Goal: Task Accomplishment & Management: Use online tool/utility

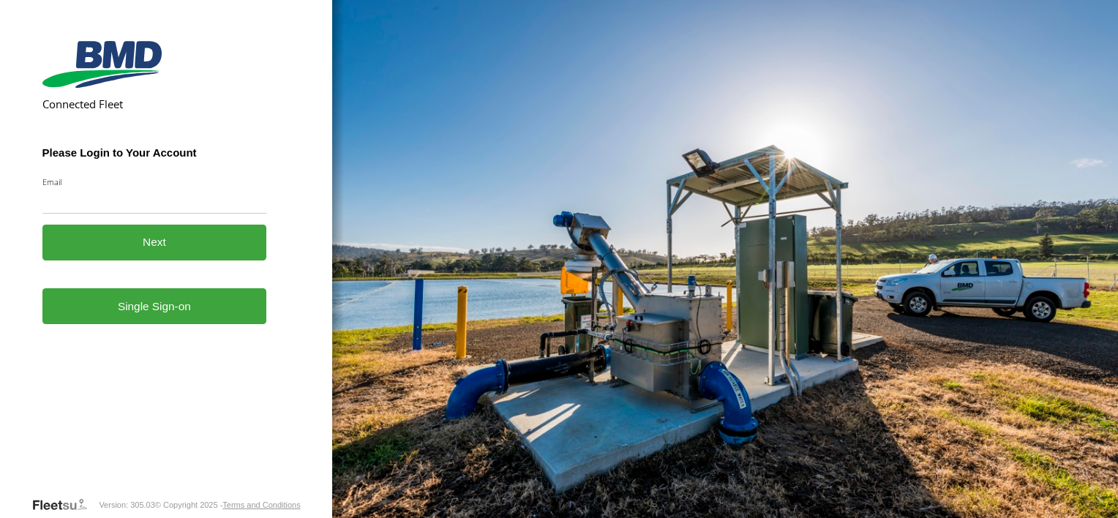
click at [126, 200] on input "Email" at bounding box center [154, 200] width 225 height 26
type input "**********"
click at [163, 300] on link "Single Sign-on" at bounding box center [154, 306] width 225 height 36
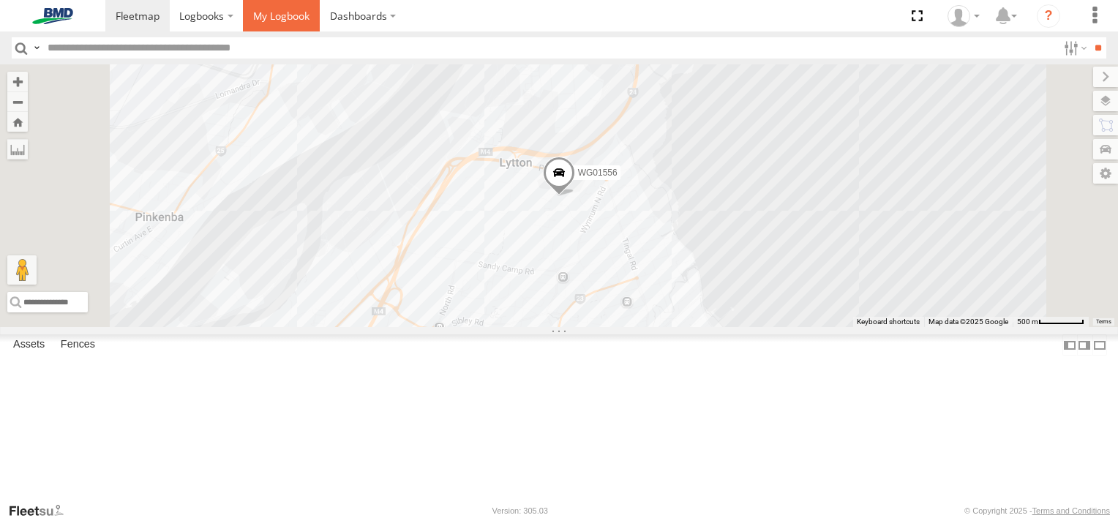
click at [281, 22] on span at bounding box center [281, 16] width 56 height 14
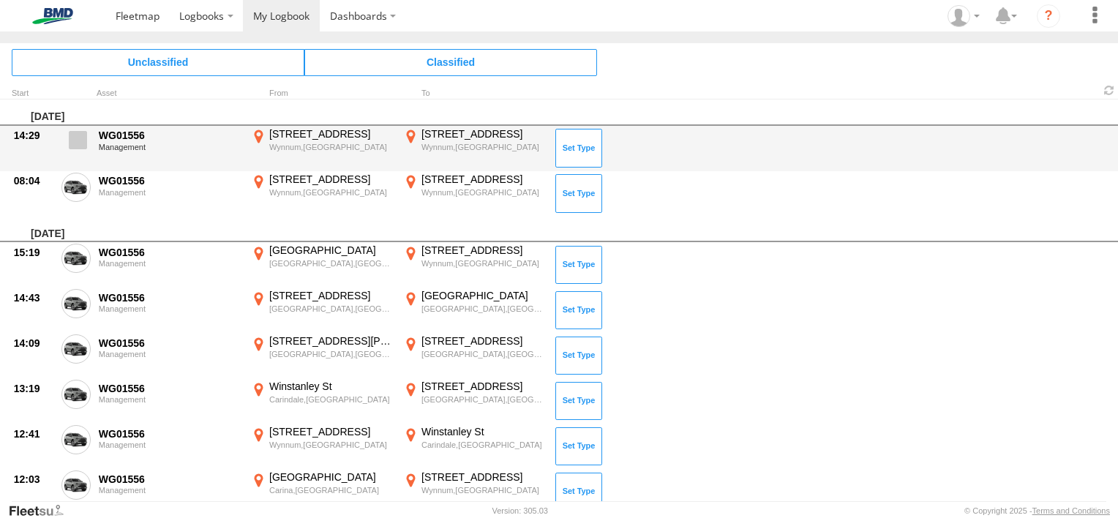
click at [76, 137] on span at bounding box center [78, 140] width 18 height 18
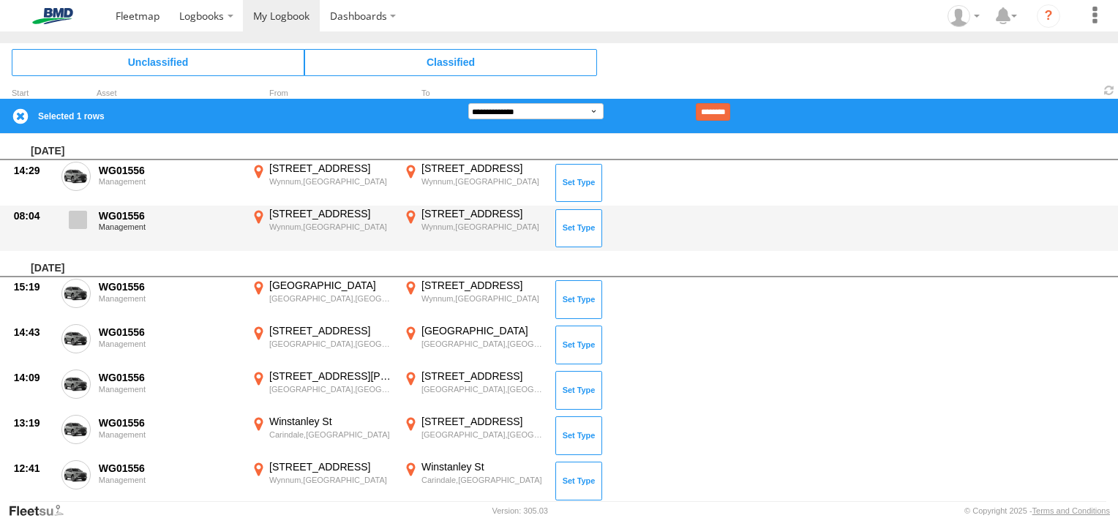
click at [75, 214] on span at bounding box center [78, 220] width 18 height 18
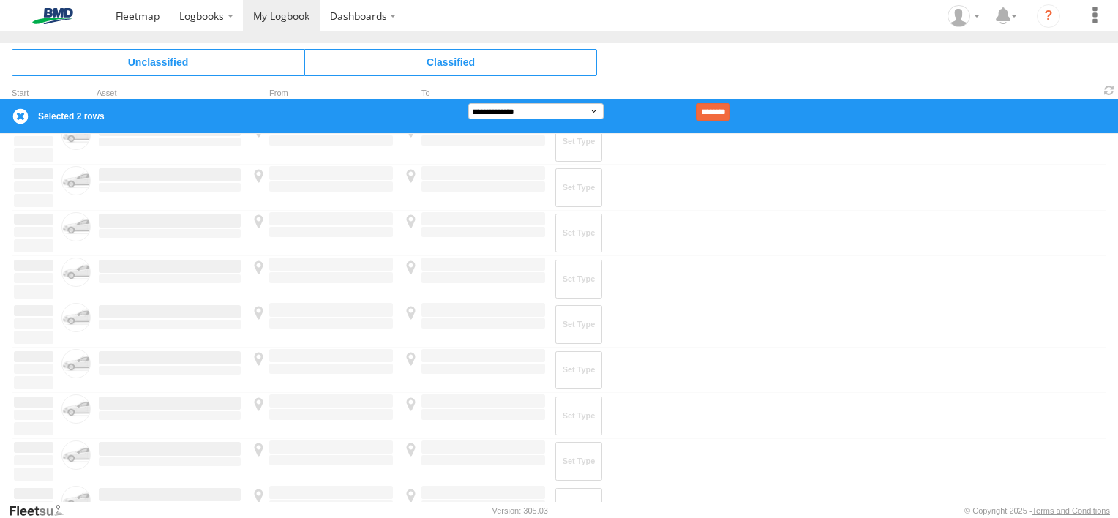
scroll to position [1491, 0]
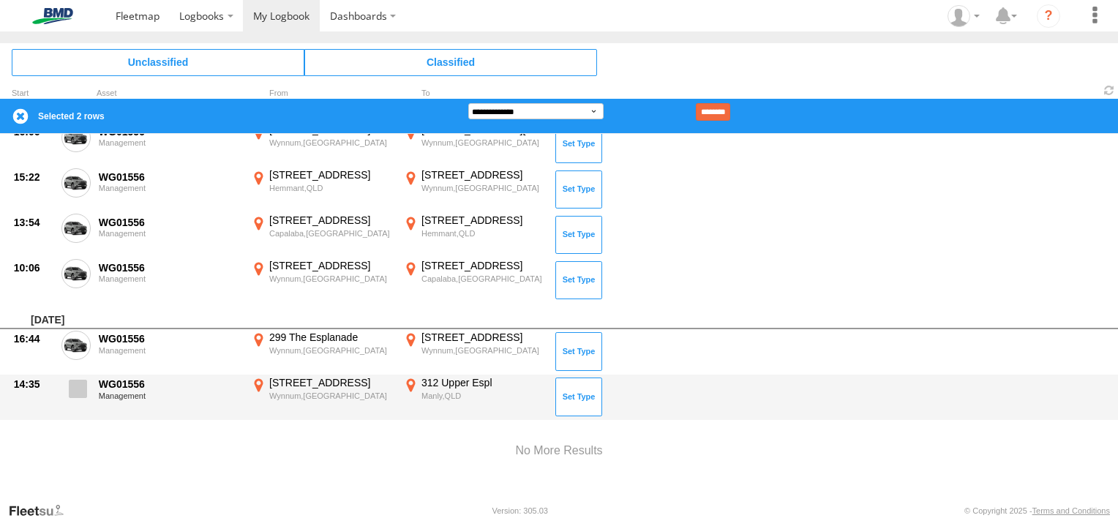
click at [73, 380] on span at bounding box center [78, 389] width 18 height 18
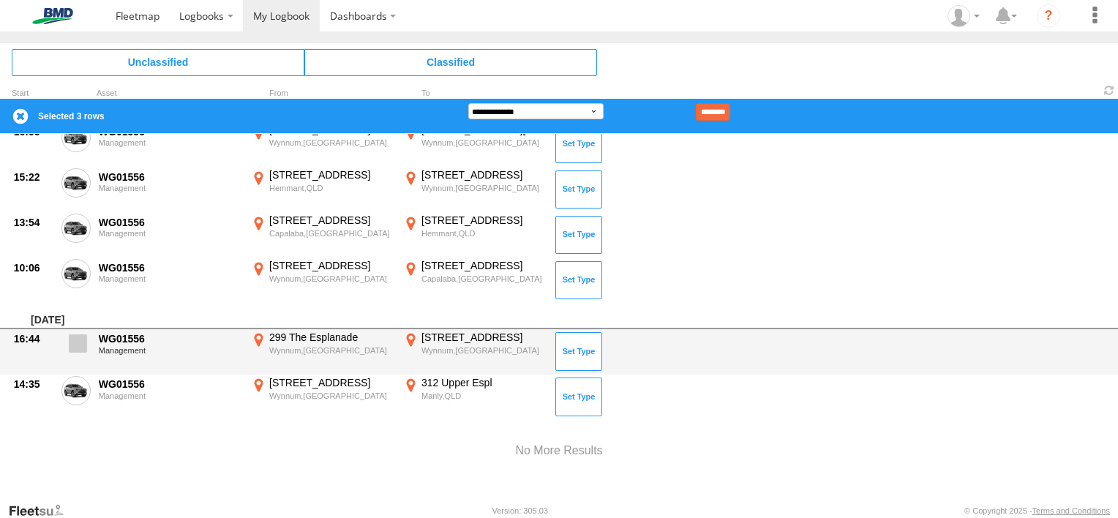
click at [73, 348] on span at bounding box center [78, 343] width 18 height 18
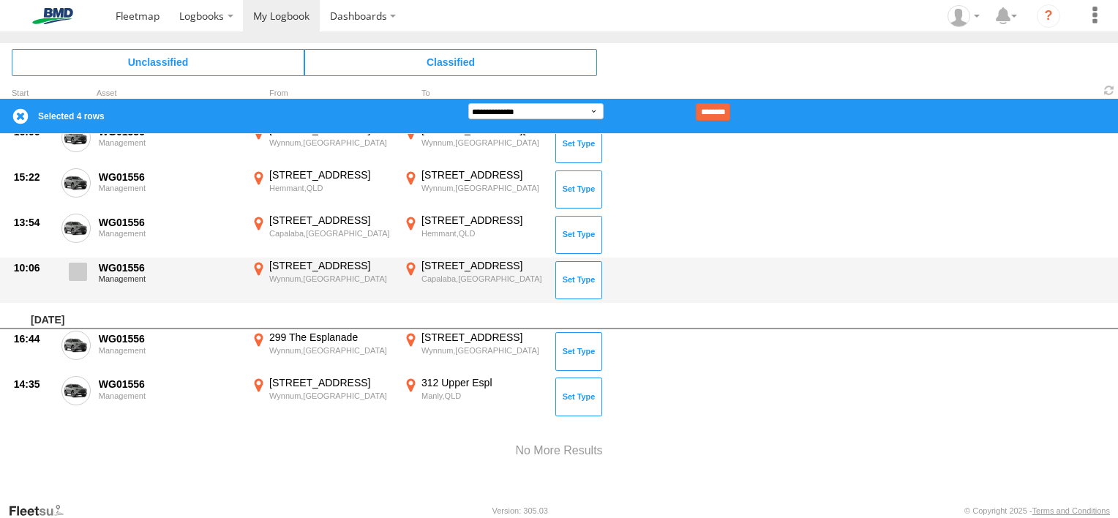
click at [71, 275] on span at bounding box center [78, 272] width 18 height 18
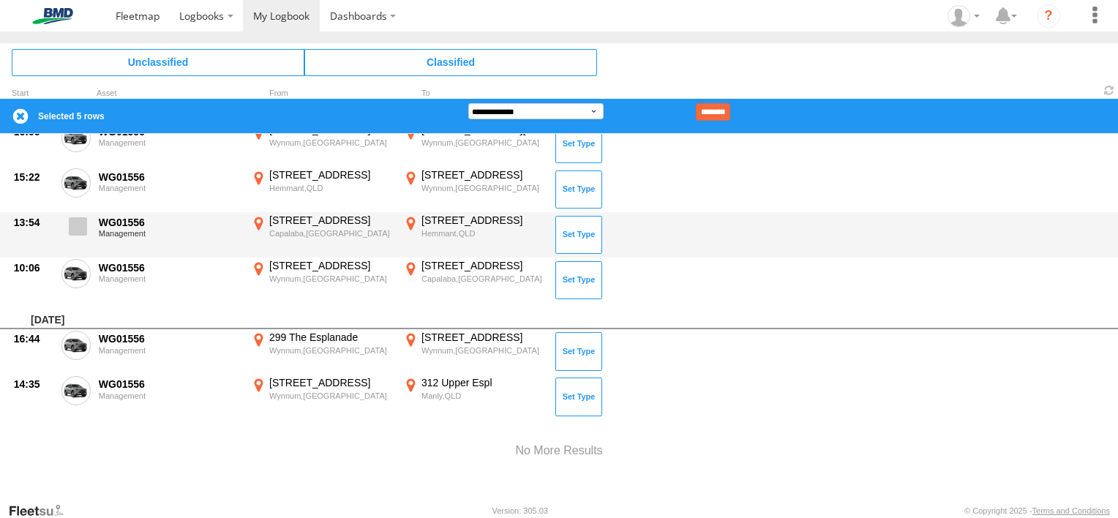
click at [76, 225] on span at bounding box center [78, 226] width 18 height 18
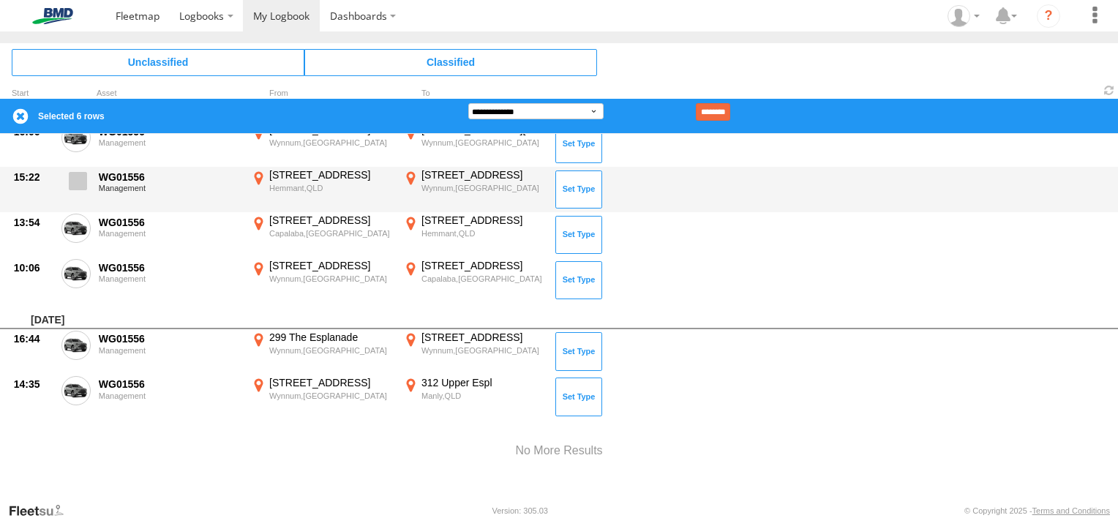
click at [72, 177] on span at bounding box center [78, 181] width 18 height 18
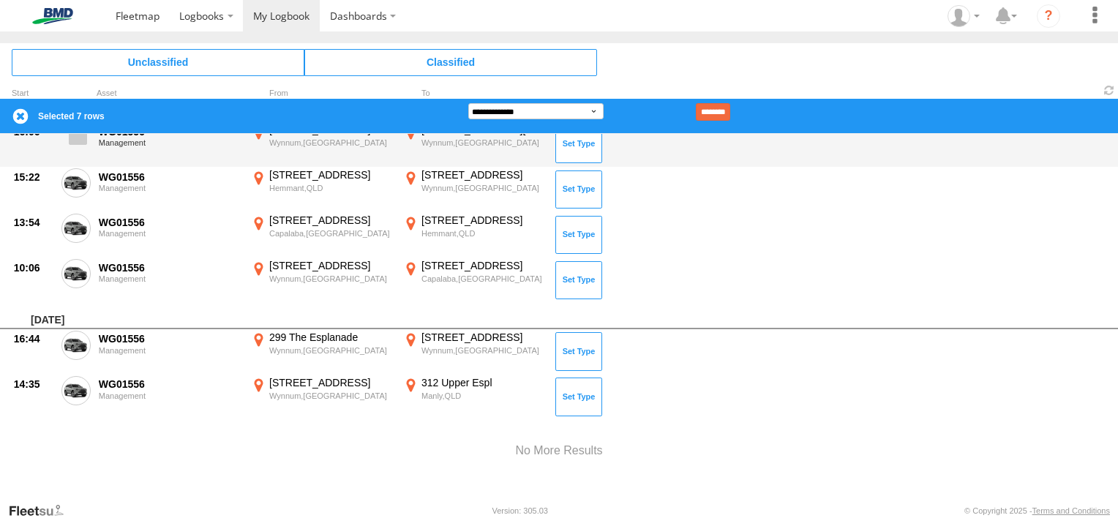
click at [80, 137] on span at bounding box center [78, 136] width 18 height 18
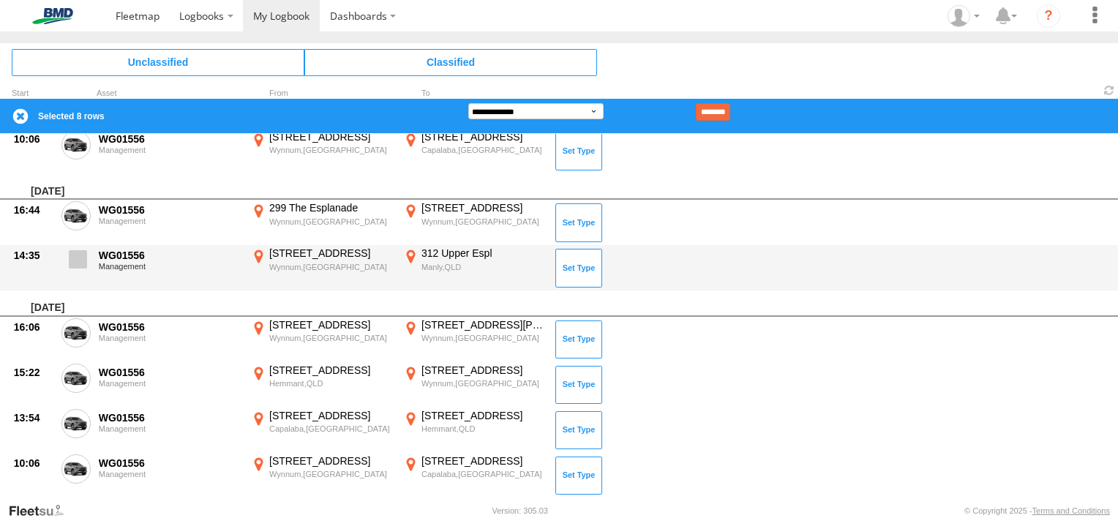
click at [82, 260] on span at bounding box center [78, 259] width 18 height 18
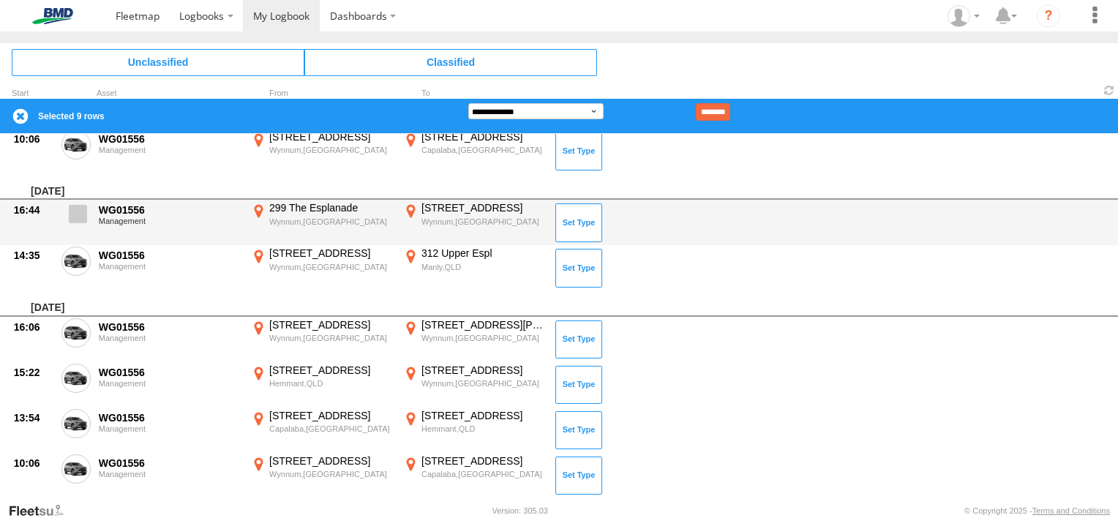
click at [83, 216] on span at bounding box center [78, 214] width 18 height 18
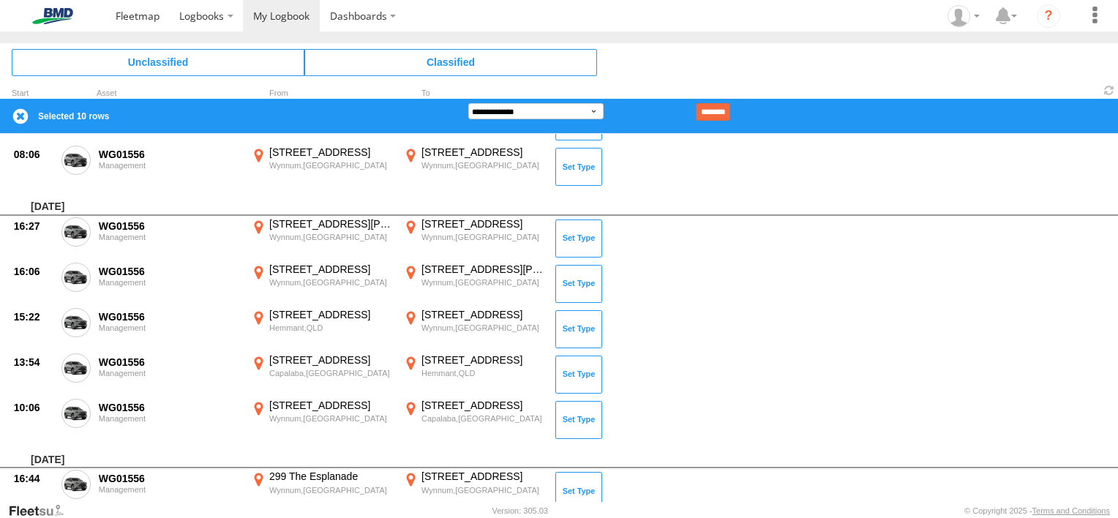
scroll to position [1024, 0]
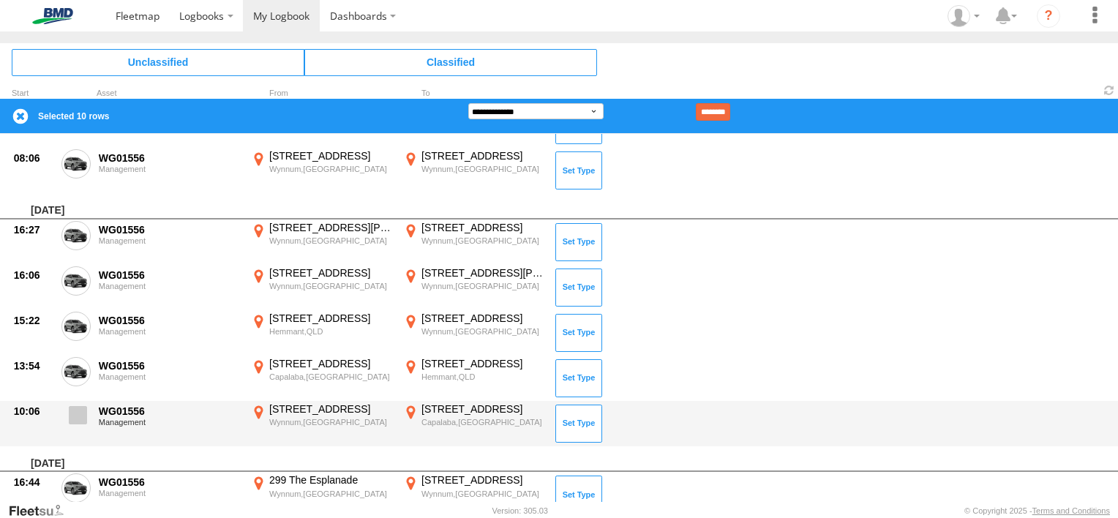
click at [74, 416] on span at bounding box center [78, 415] width 18 height 18
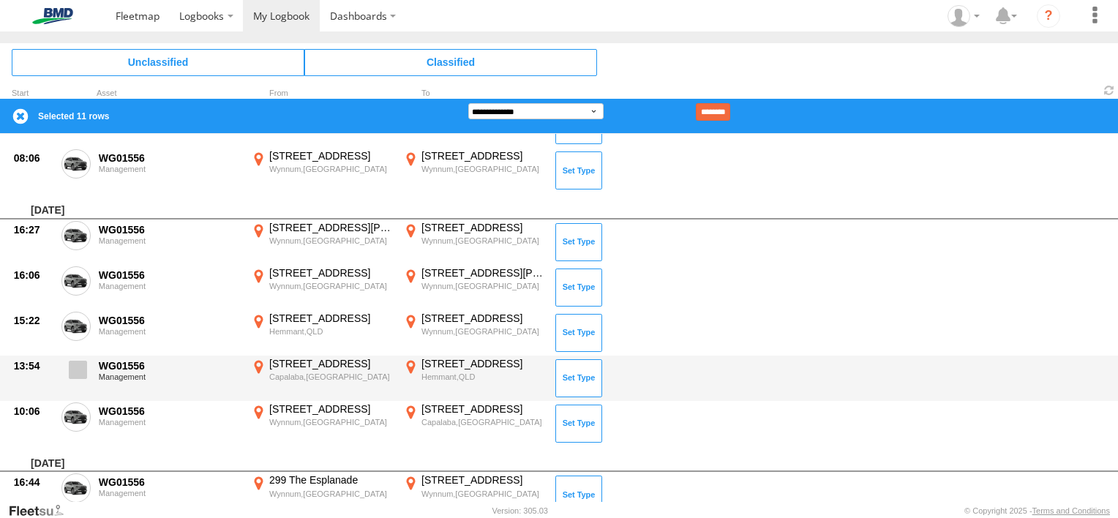
click at [76, 372] on span at bounding box center [78, 370] width 18 height 18
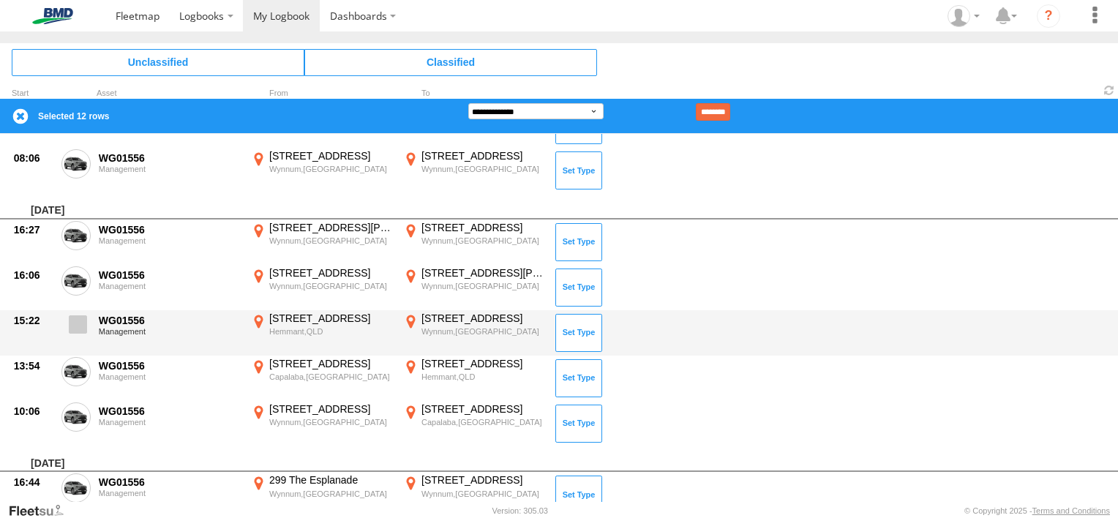
click at [76, 328] on span at bounding box center [78, 324] width 18 height 18
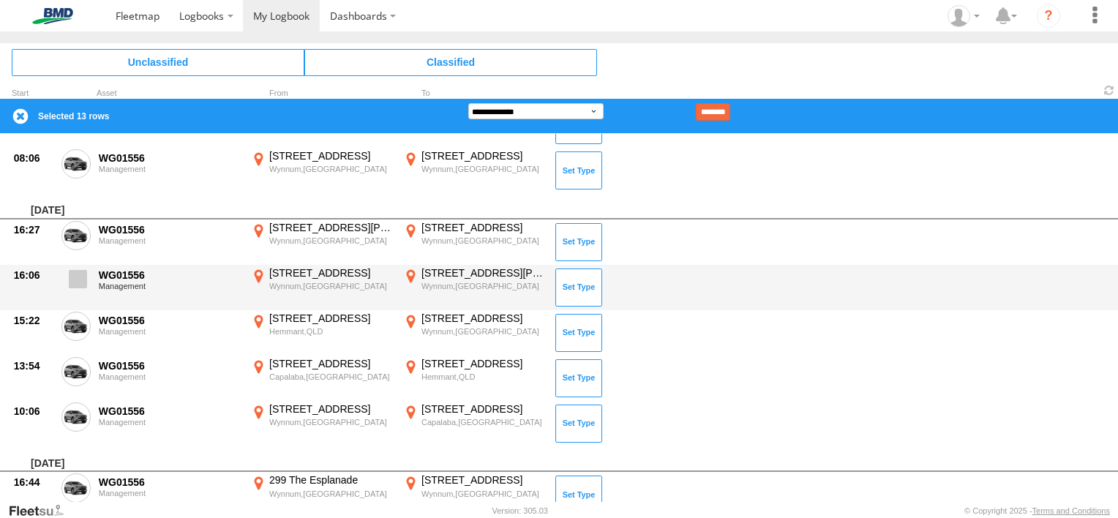
click at [76, 281] on span at bounding box center [78, 279] width 18 height 18
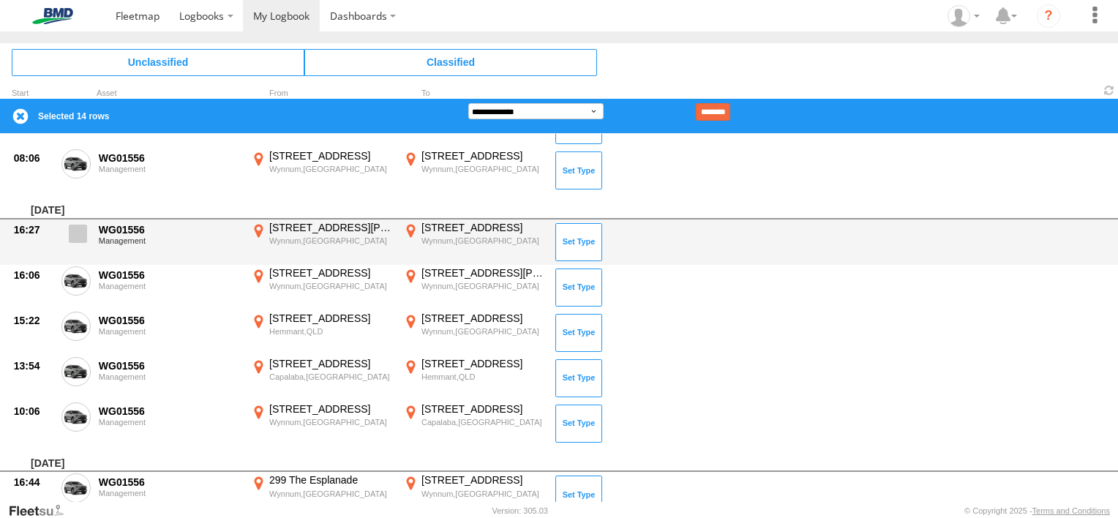
click at [79, 228] on span at bounding box center [78, 234] width 18 height 18
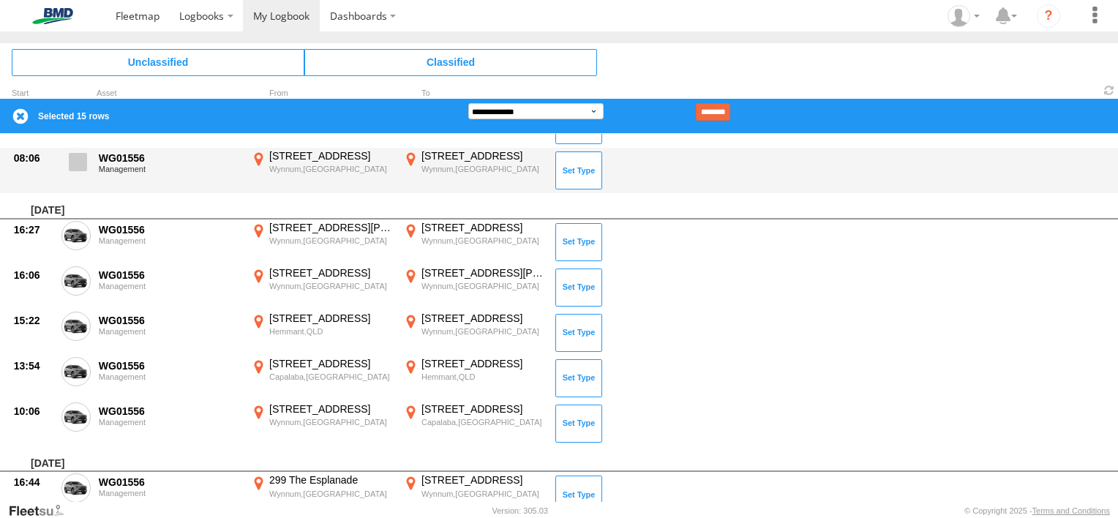
click at [75, 167] on span at bounding box center [78, 162] width 18 height 18
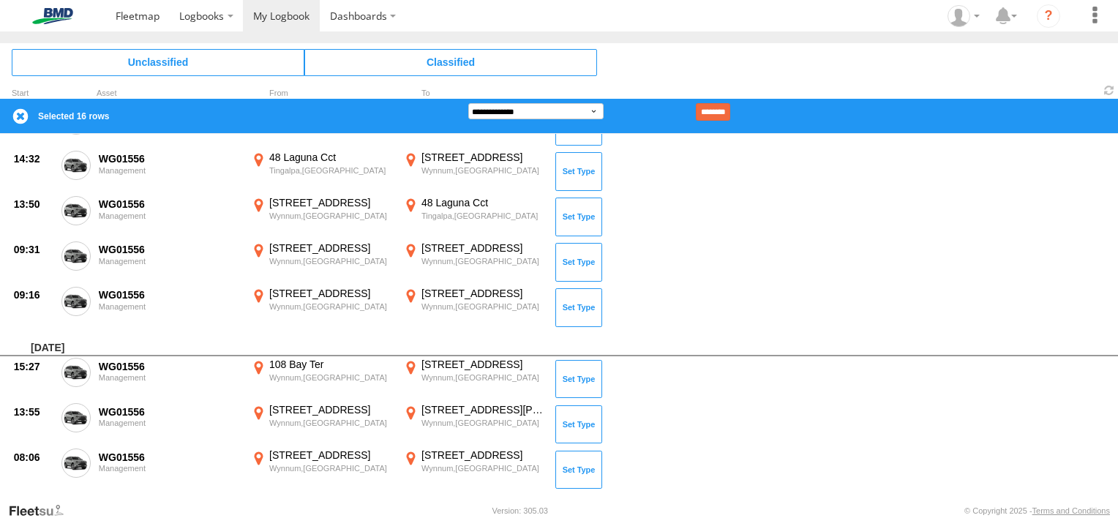
scroll to position [719, 0]
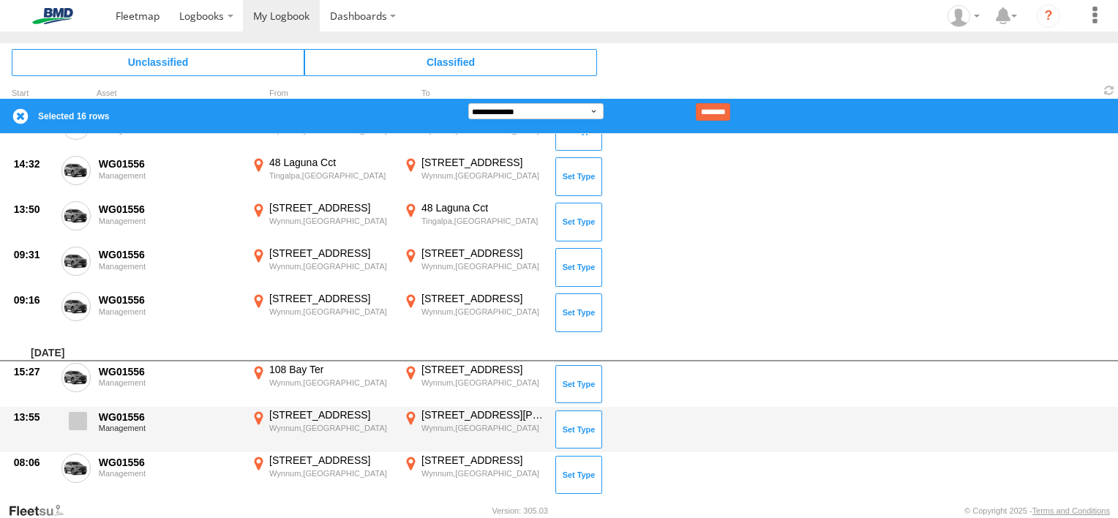
click at [76, 422] on span at bounding box center [78, 421] width 18 height 18
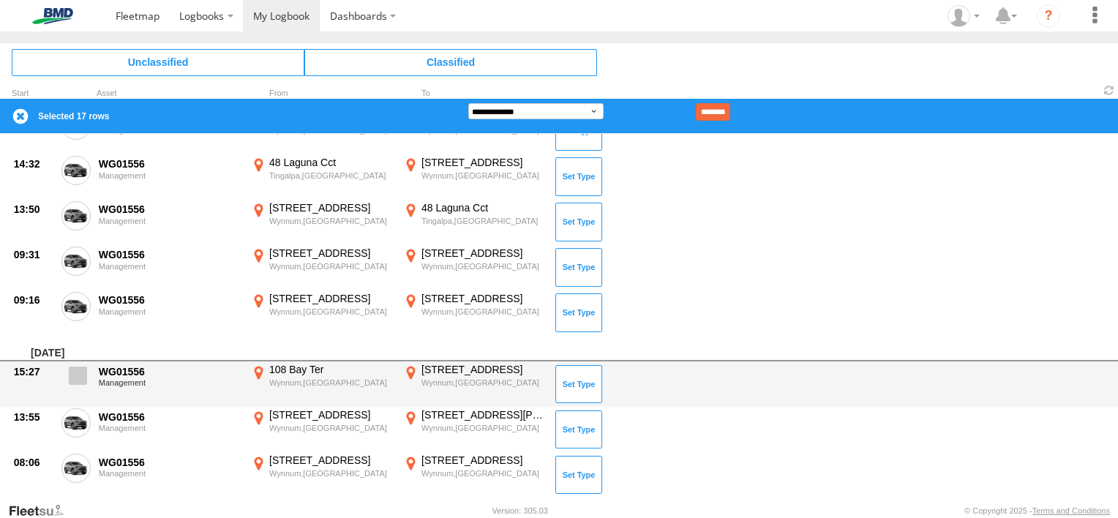
click at [82, 382] on span at bounding box center [78, 376] width 18 height 18
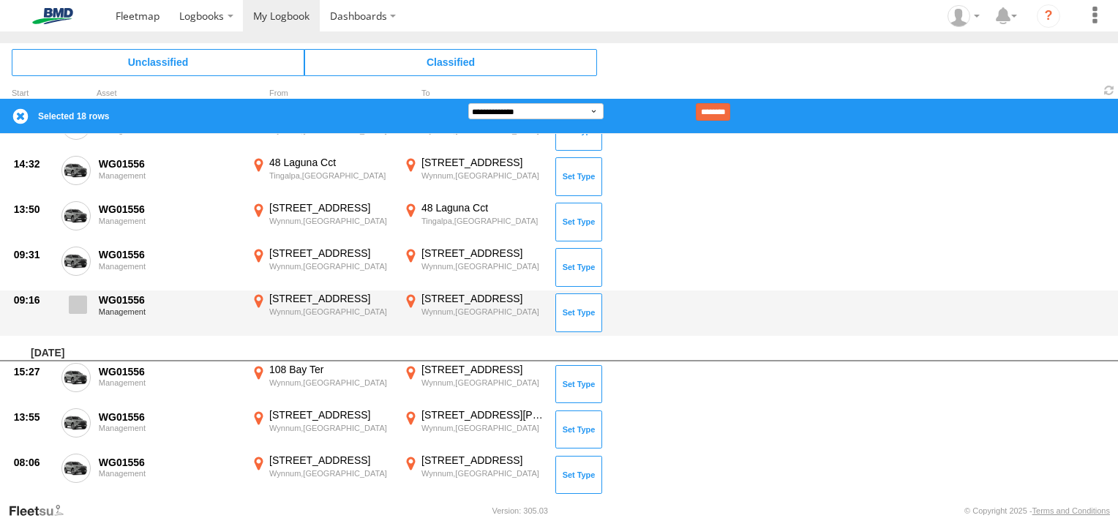
click at [73, 307] on span at bounding box center [78, 305] width 18 height 18
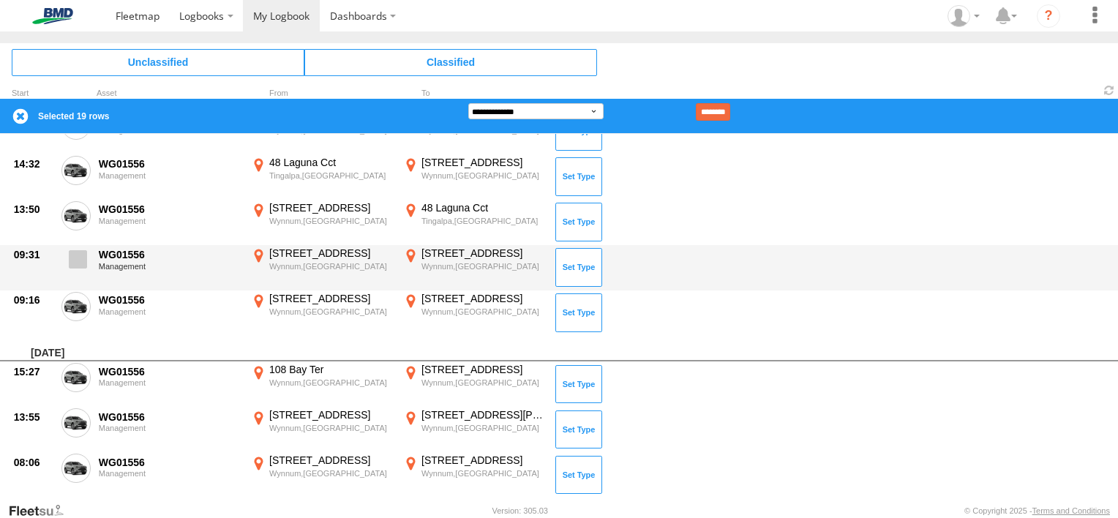
click at [80, 258] on span at bounding box center [78, 259] width 18 height 18
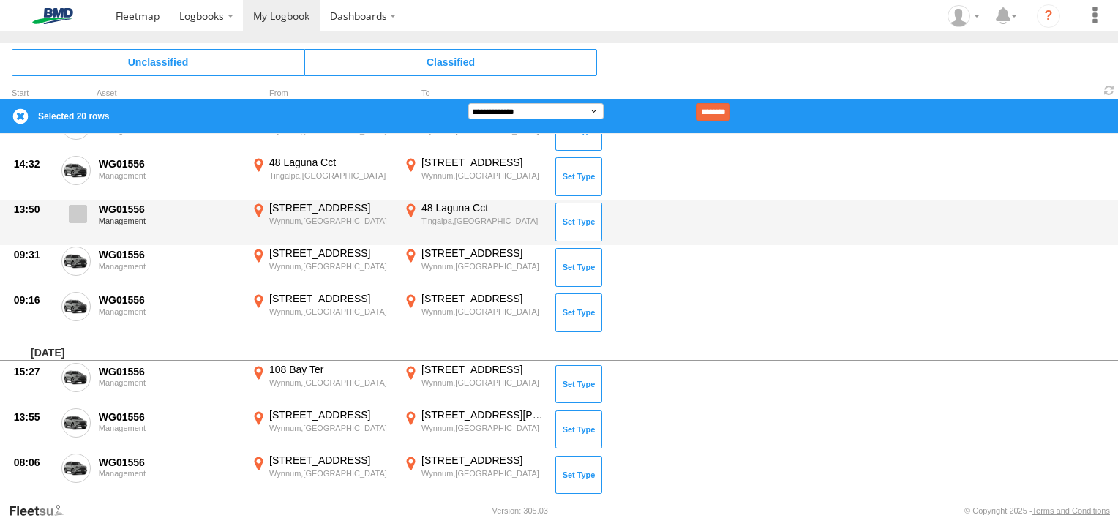
click at [77, 217] on span at bounding box center [78, 214] width 18 height 18
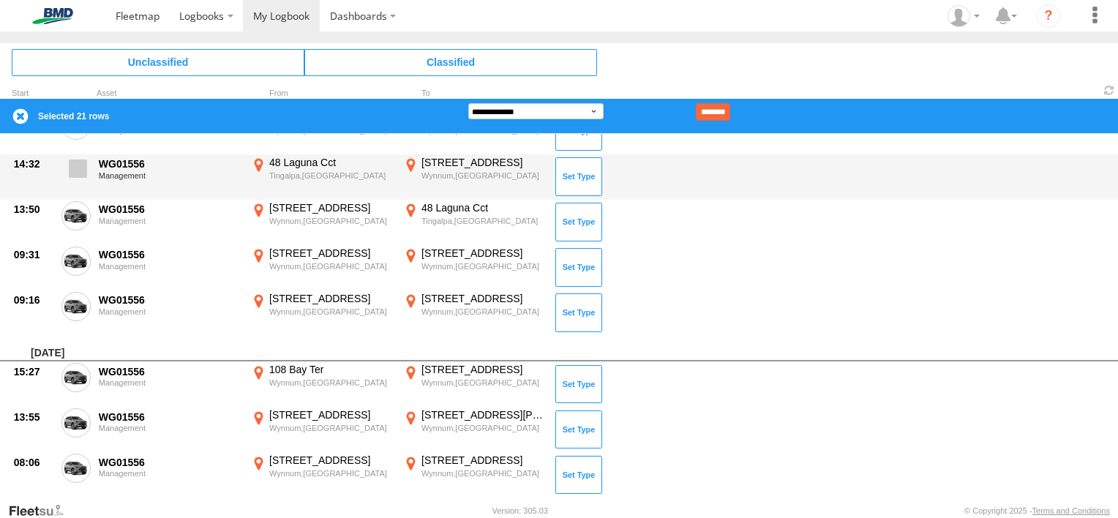
click at [77, 170] on span at bounding box center [78, 169] width 18 height 18
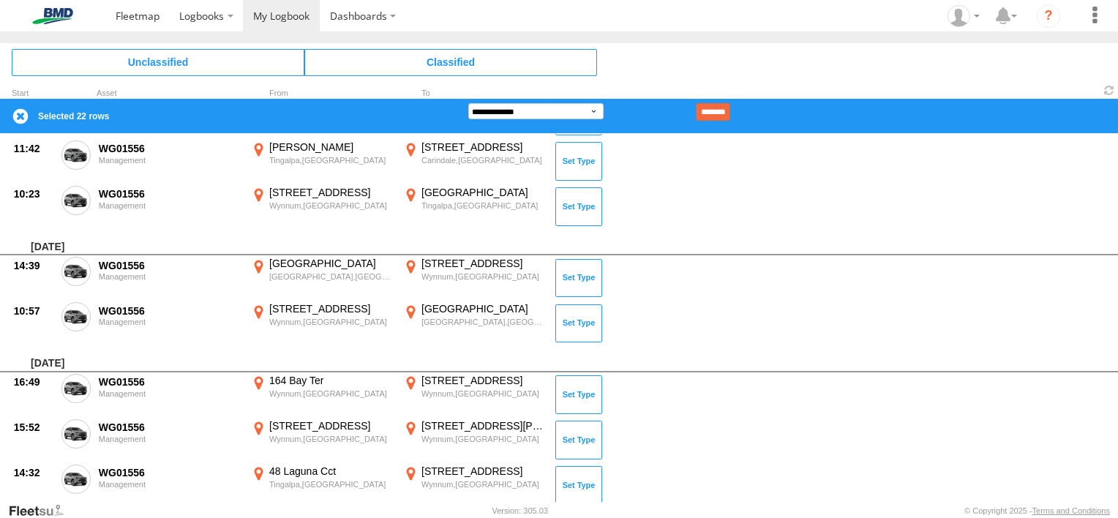
scroll to position [402, 0]
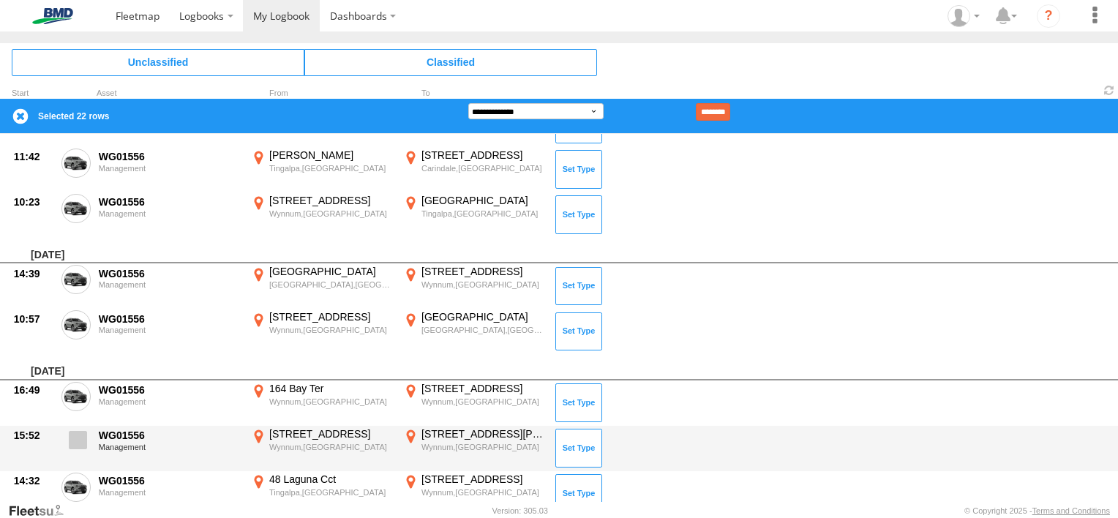
click at [69, 442] on span at bounding box center [78, 440] width 18 height 18
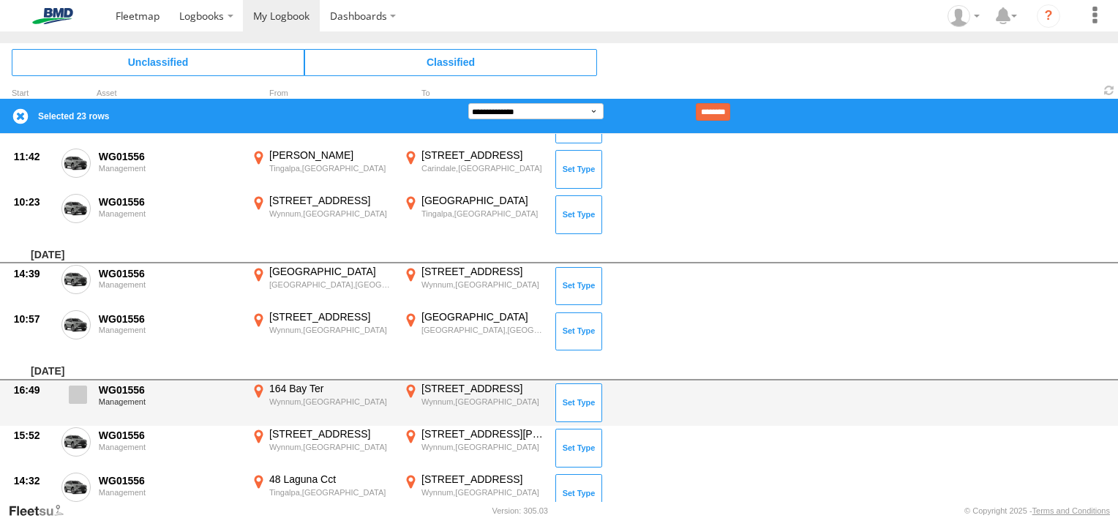
click at [76, 392] on span at bounding box center [78, 395] width 18 height 18
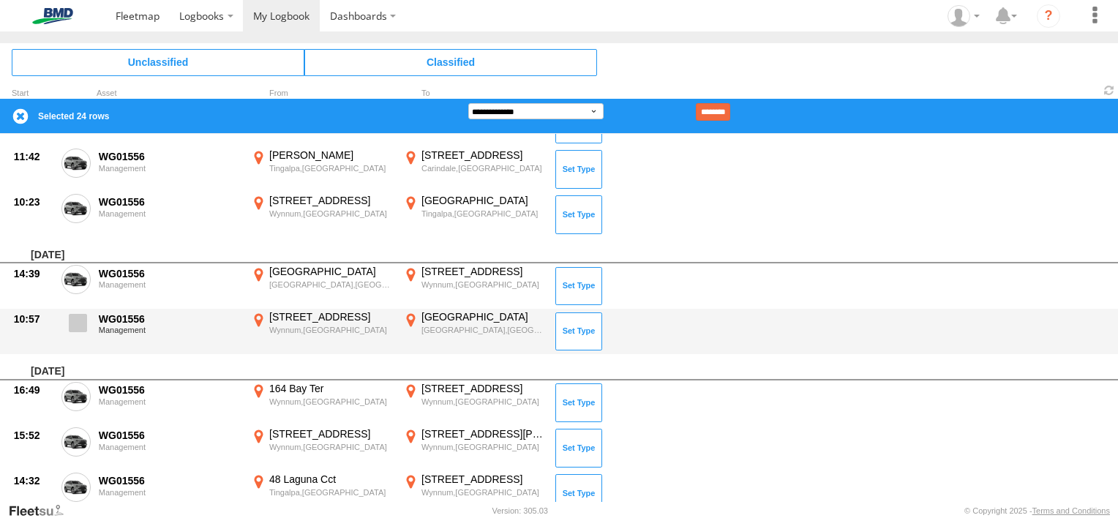
click at [76, 322] on span at bounding box center [78, 323] width 18 height 18
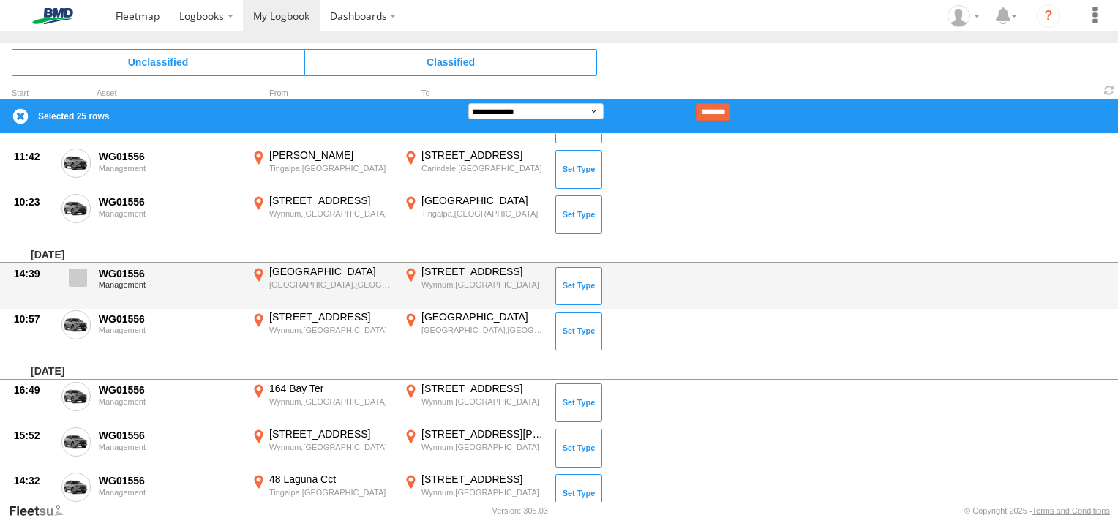
click at [79, 280] on span at bounding box center [78, 278] width 18 height 18
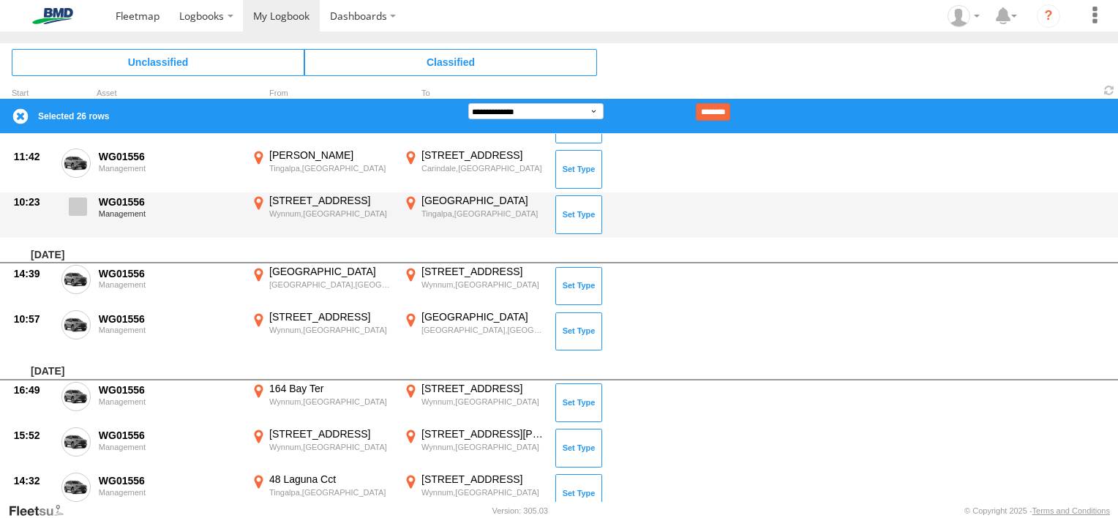
click at [77, 209] on span at bounding box center [78, 207] width 18 height 18
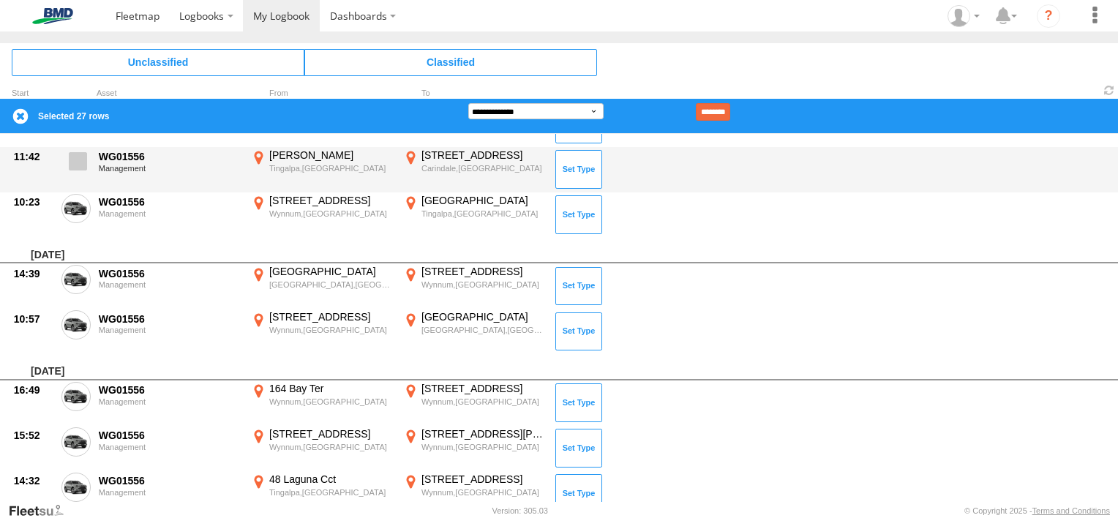
click at [72, 162] on span at bounding box center [78, 161] width 18 height 18
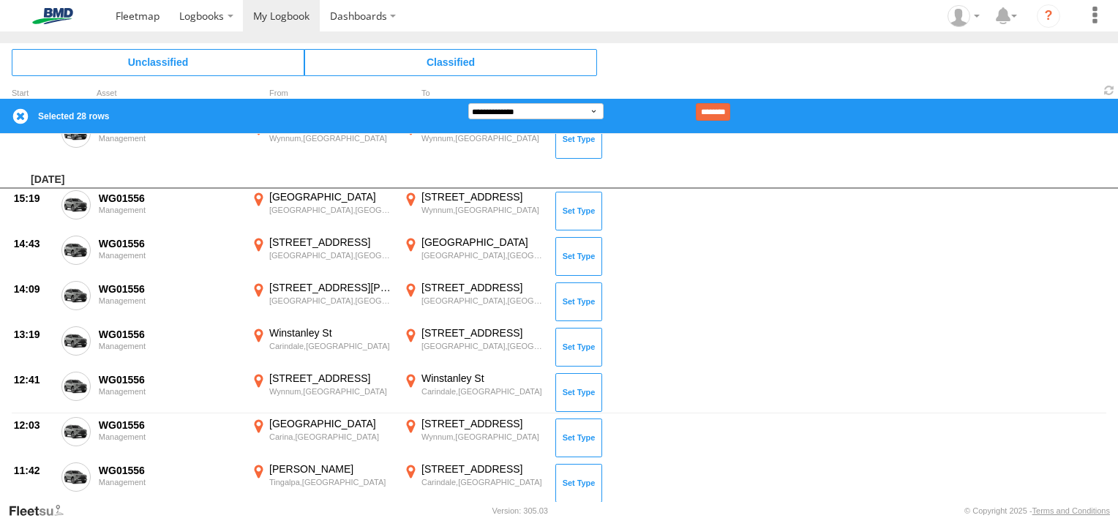
scroll to position [85, 0]
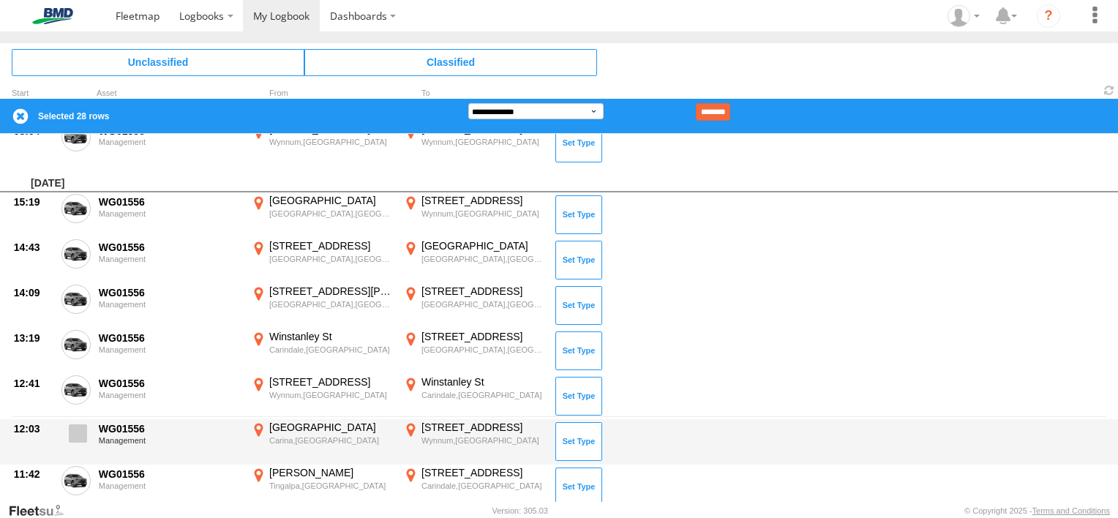
click at [88, 432] on label at bounding box center [75, 438] width 29 height 34
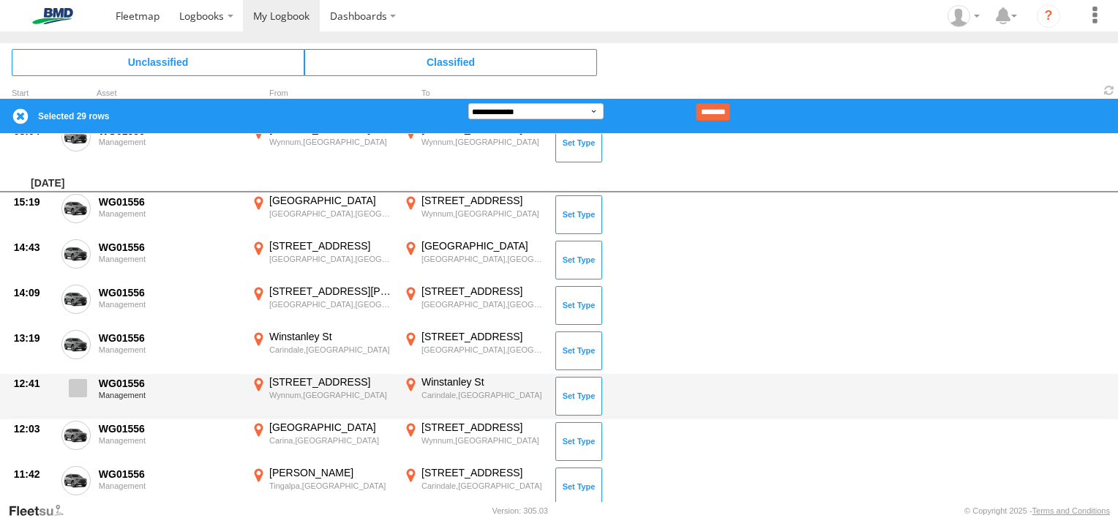
click at [79, 389] on span at bounding box center [78, 388] width 18 height 18
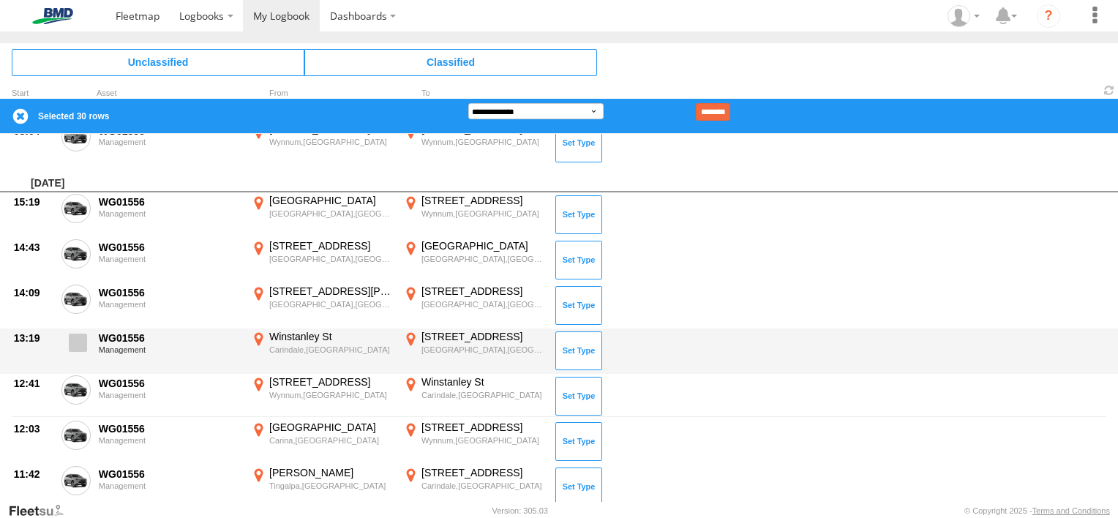
click at [76, 337] on span at bounding box center [78, 343] width 18 height 18
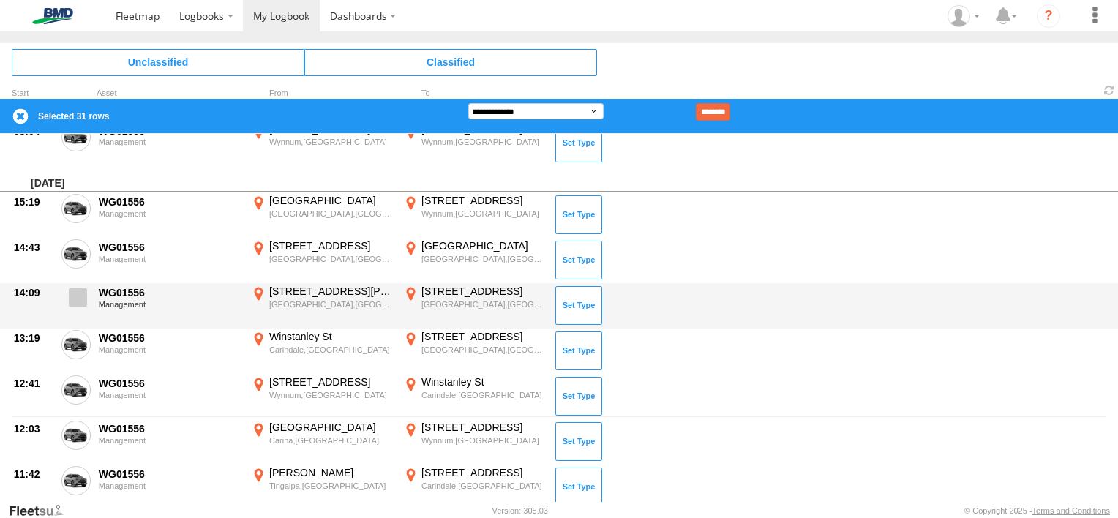
click at [73, 293] on span at bounding box center [78, 297] width 18 height 18
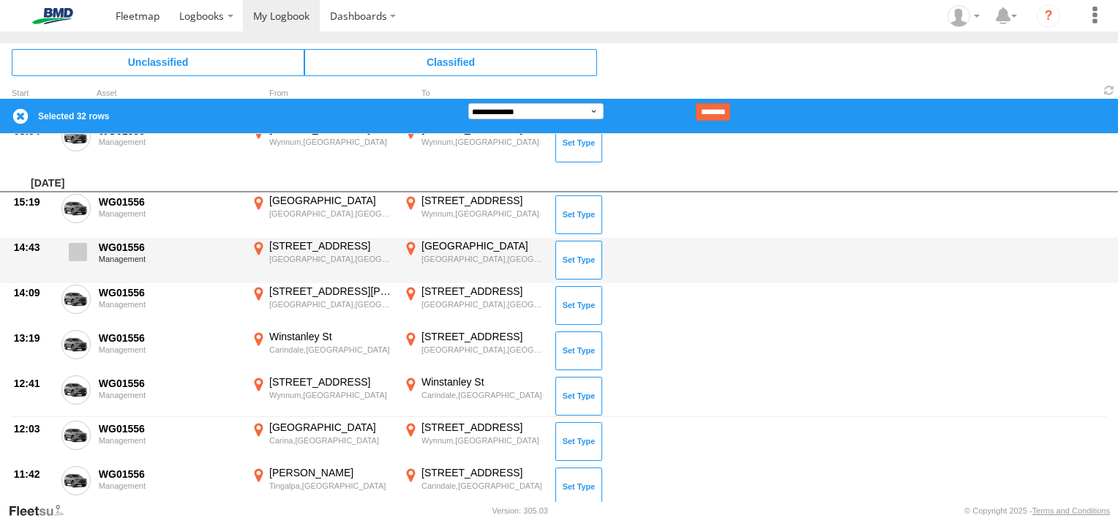
click at [72, 258] on span at bounding box center [78, 252] width 18 height 18
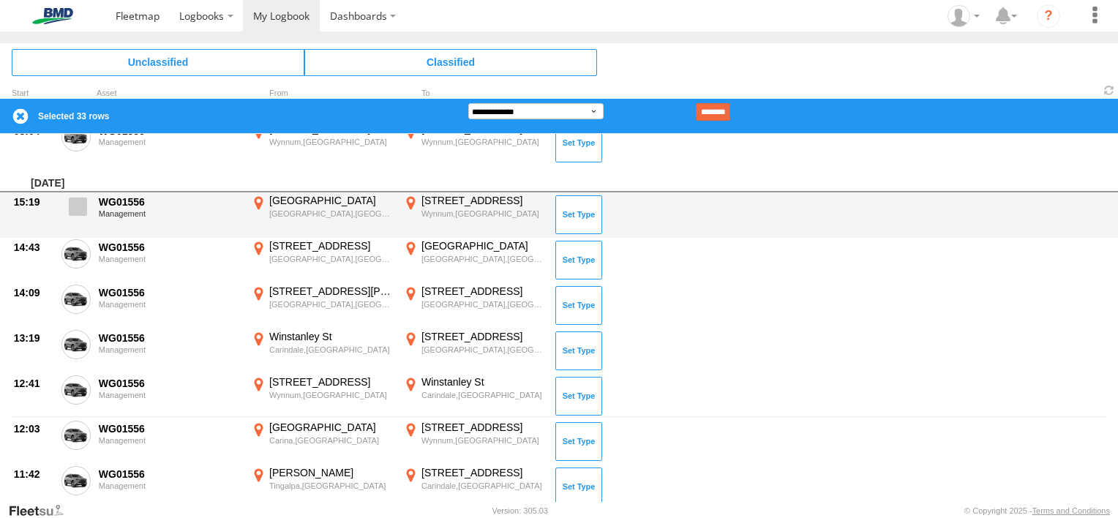
click at [79, 214] on label at bounding box center [75, 211] width 29 height 34
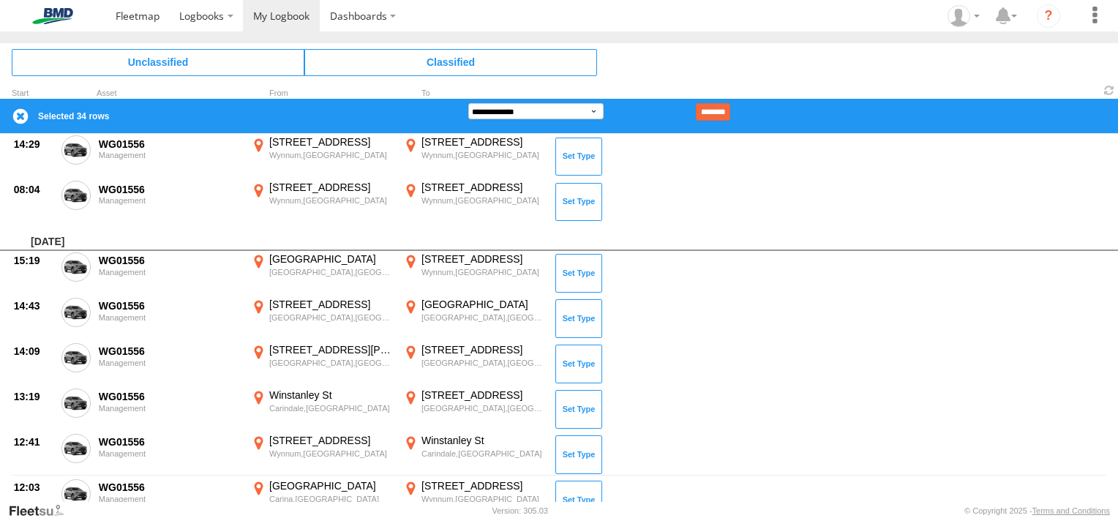
scroll to position [0, 0]
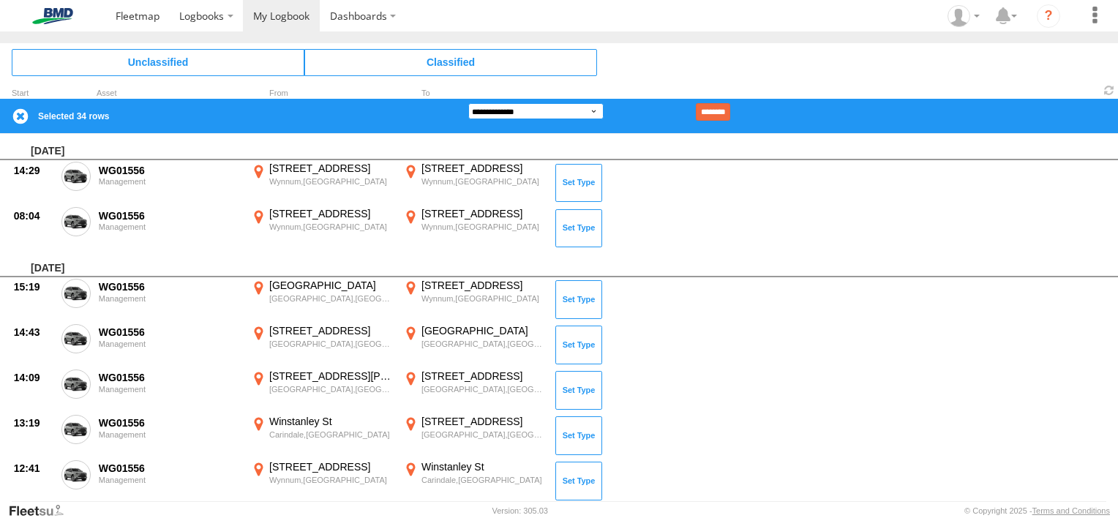
click at [589, 112] on select "**********" at bounding box center [535, 111] width 135 height 16
select select "**"
click at [468, 103] on select "**********" at bounding box center [535, 111] width 135 height 16
click at [730, 111] on input "********" at bounding box center [713, 112] width 34 height 18
